Goal: Transaction & Acquisition: Purchase product/service

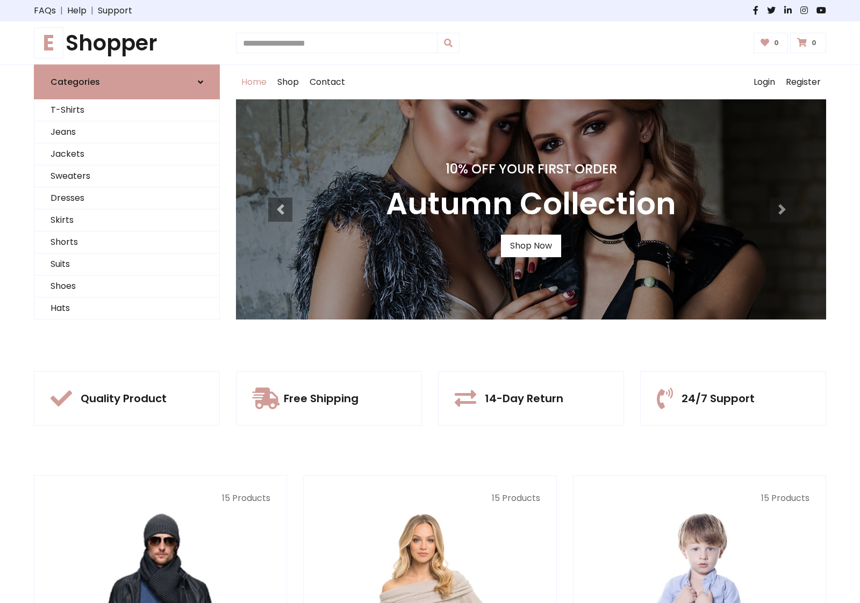
click at [430, 301] on div "10% Off Your First Order Autumn Collection Shop Now" at bounding box center [531, 209] width 590 height 220
click at [530, 246] on link "Shop Now" at bounding box center [531, 246] width 60 height 23
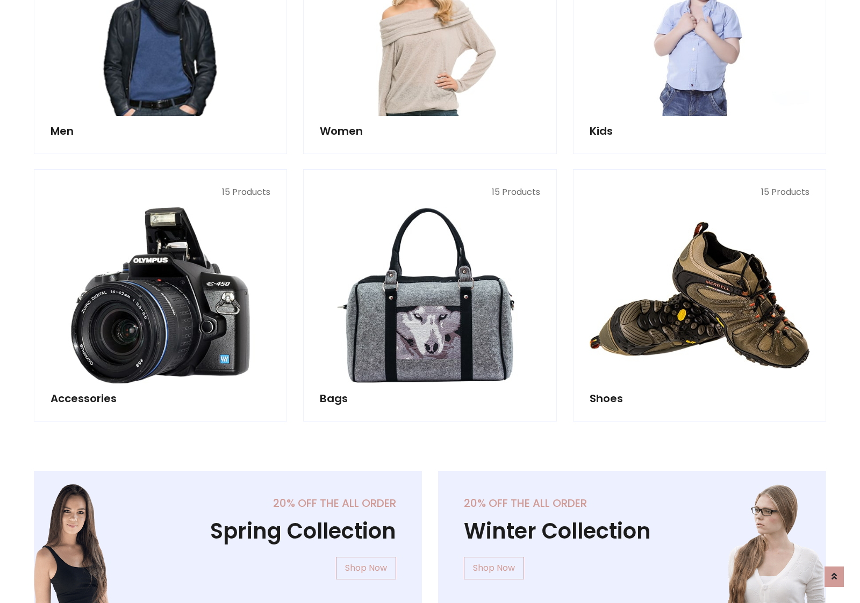
scroll to position [1071, 0]
